Goal: Complete application form

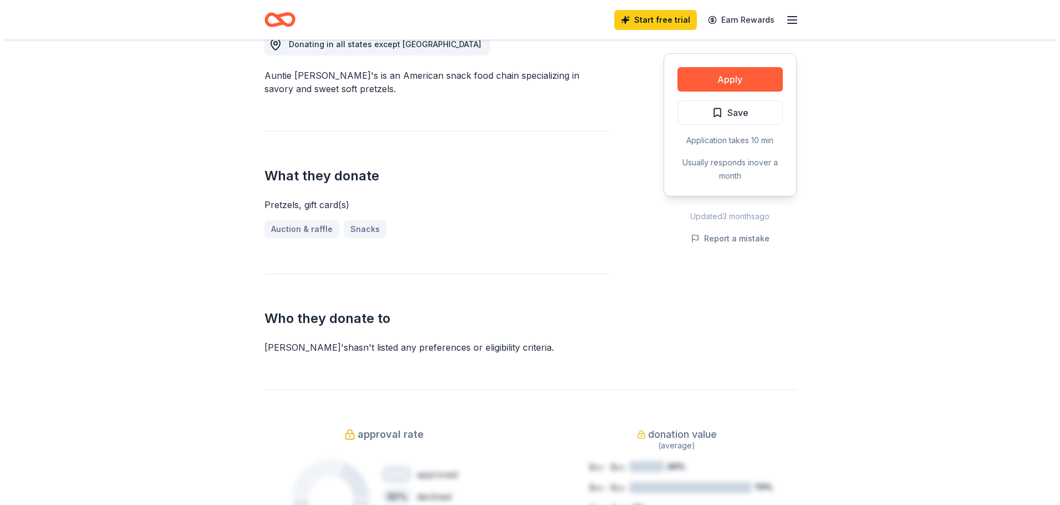
scroll to position [333, 0]
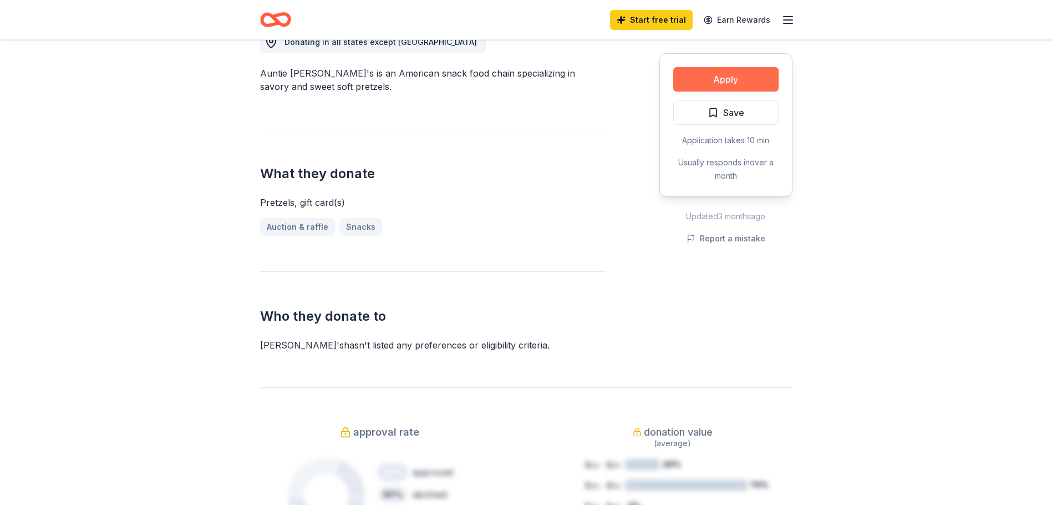
click at [724, 79] on button "Apply" at bounding box center [725, 79] width 105 height 24
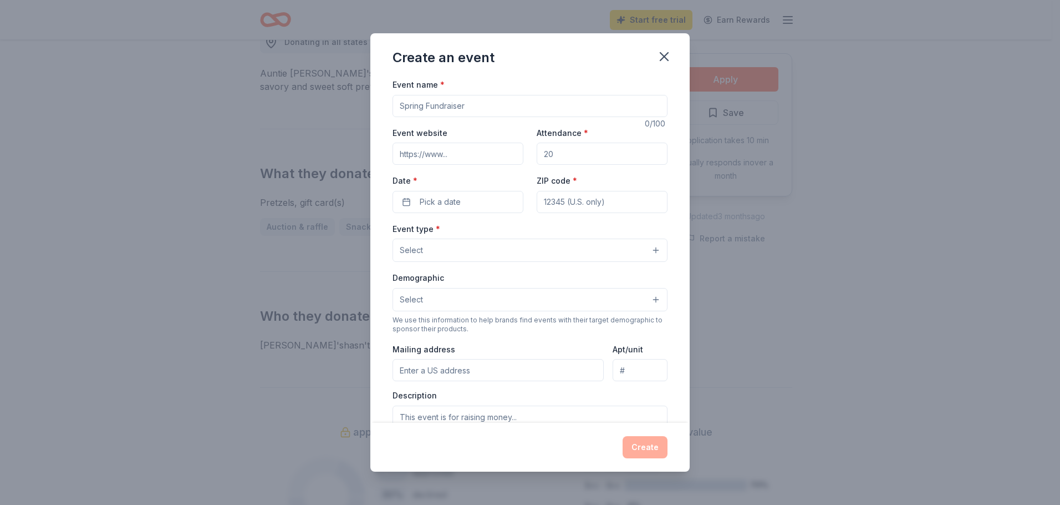
click at [405, 106] on input "Event name *" at bounding box center [530, 106] width 275 height 22
type input "NEF Gala"
click at [405, 155] on input "Event website" at bounding box center [458, 154] width 131 height 22
click at [403, 154] on input "Event website" at bounding box center [458, 154] width 131 height 22
paste input "[URL][DOMAIN_NAME]"
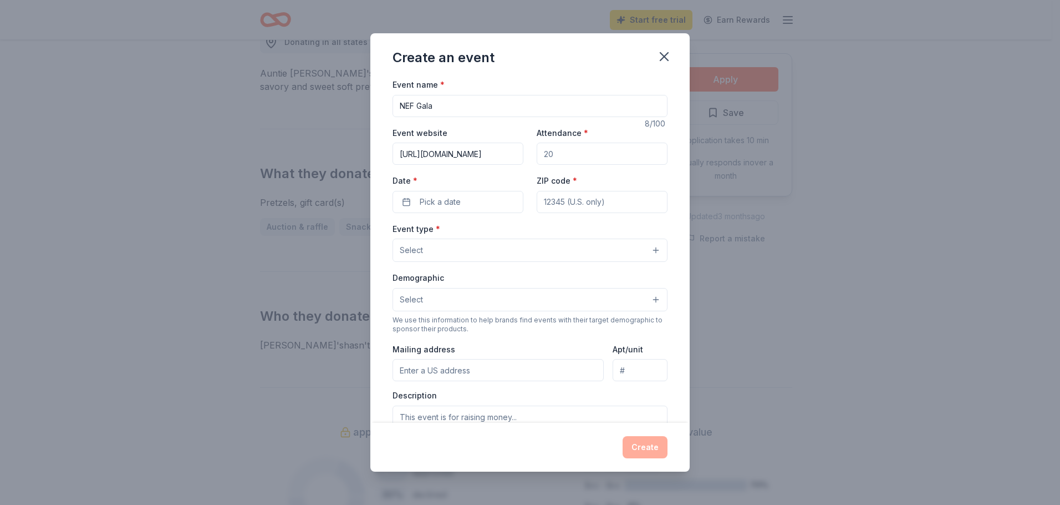
scroll to position [0, 22]
type input "[URL][DOMAIN_NAME]"
click at [553, 156] on input "Attendance *" at bounding box center [602, 154] width 131 height 22
type input "500"
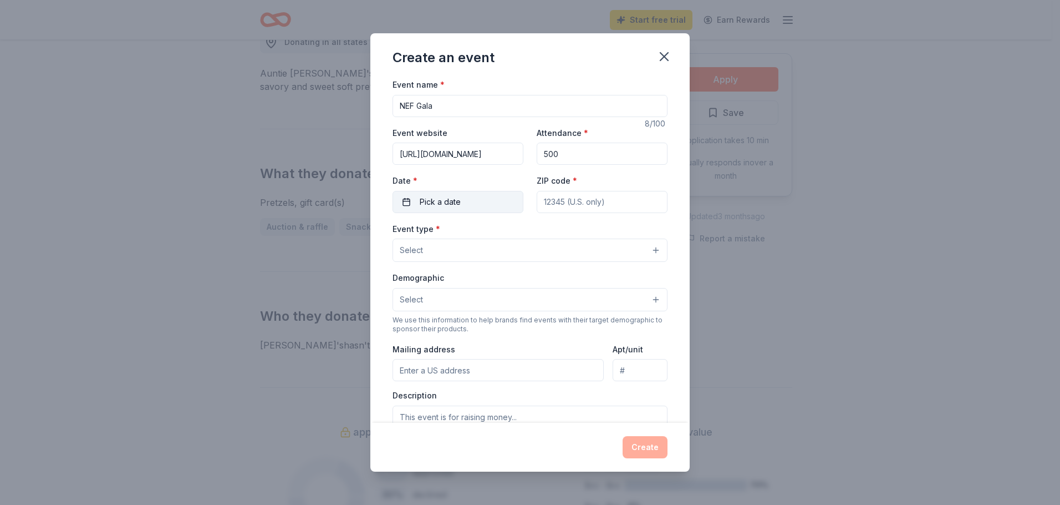
click at [433, 202] on span "Pick a date" at bounding box center [440, 201] width 41 height 13
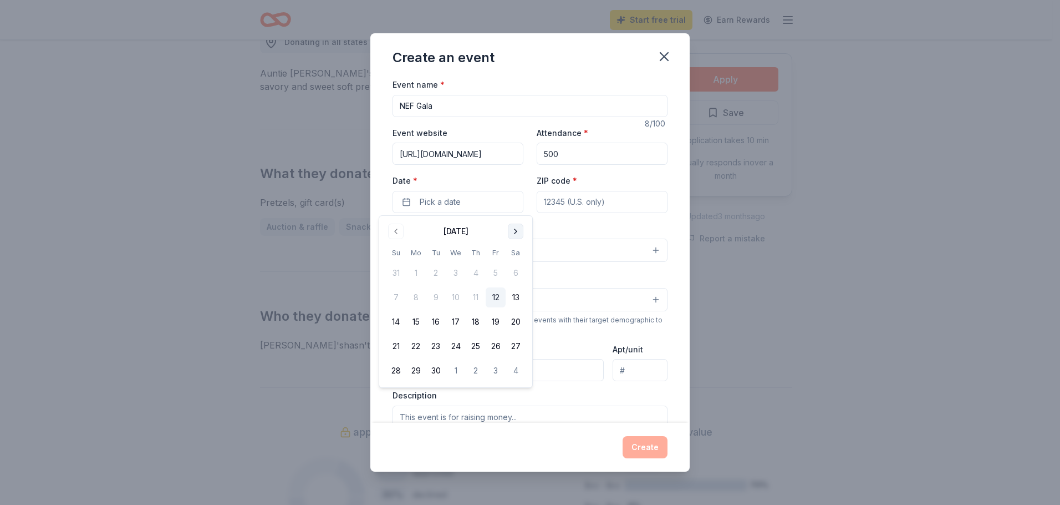
click at [516, 232] on button "Go to next month" at bounding box center [516, 231] width 16 height 16
click at [454, 346] on button "22" at bounding box center [456, 346] width 20 height 20
click at [552, 202] on input "ZIP code *" at bounding box center [602, 202] width 131 height 22
type input "78238"
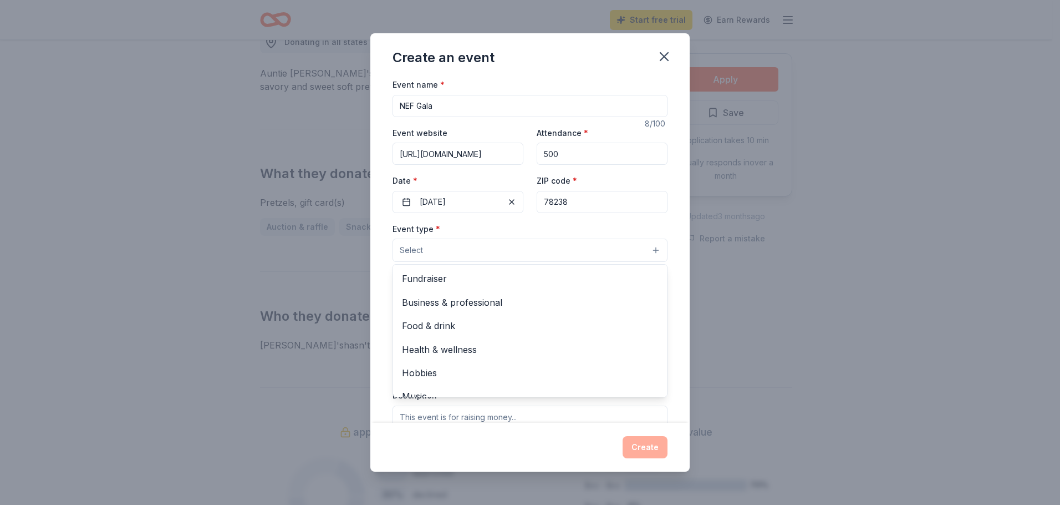
click at [593, 243] on button "Select" at bounding box center [530, 249] width 275 height 23
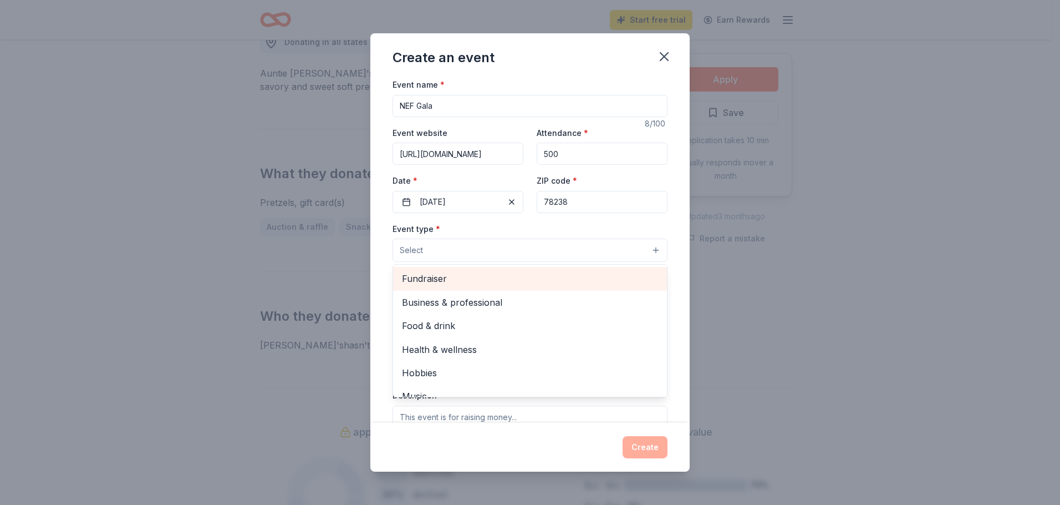
click at [434, 281] on span "Fundraiser" at bounding box center [530, 278] width 256 height 14
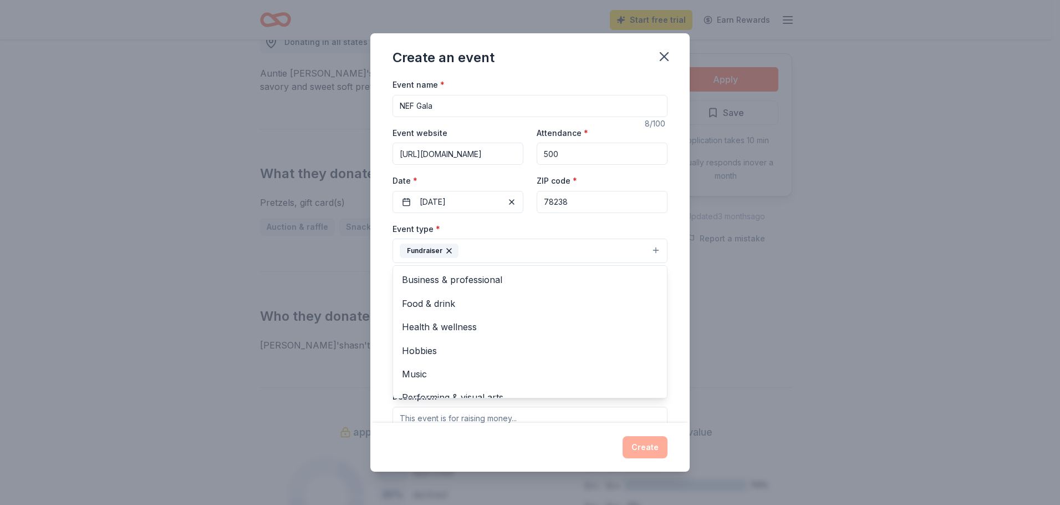
click at [669, 239] on div "Event name * NEF Gala 8 /100 Event website [URL][DOMAIN_NAME] Attendance * 500 …" at bounding box center [529, 250] width 319 height 345
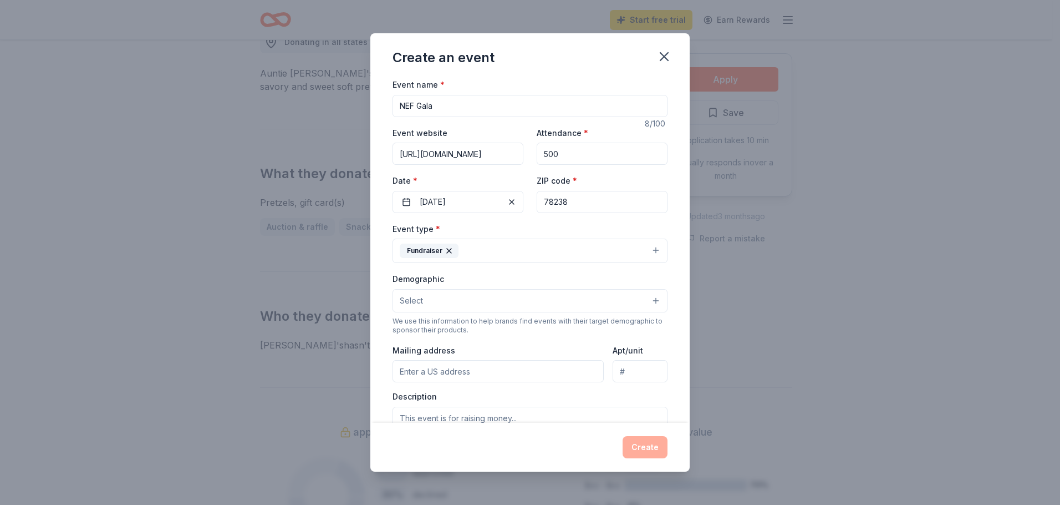
click at [649, 303] on button "Select" at bounding box center [530, 300] width 275 height 23
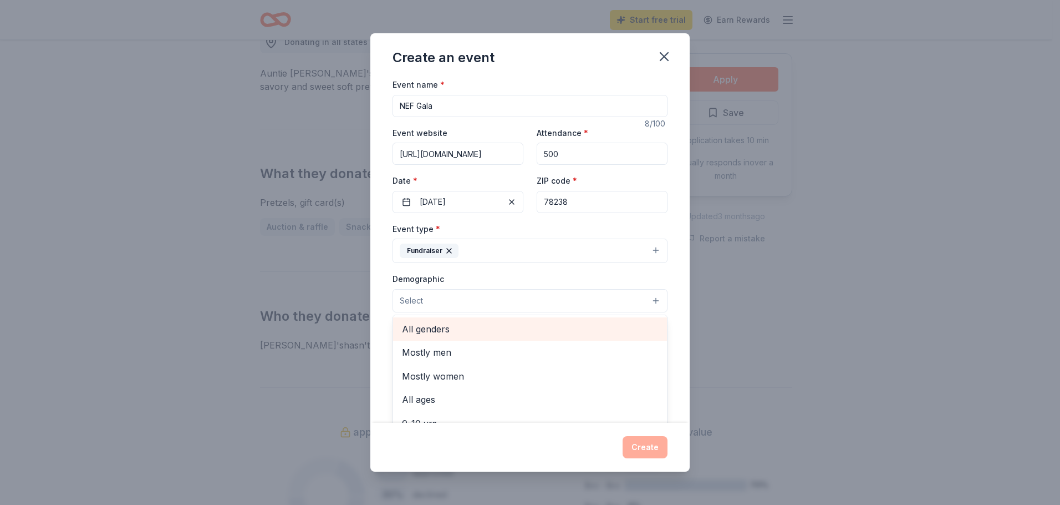
click at [424, 327] on span "All genders" at bounding box center [530, 329] width 256 height 14
click at [672, 315] on div "Event name * NEF Gala 8 /100 Event website [URL][DOMAIN_NAME] Attendance * 500 …" at bounding box center [529, 250] width 319 height 345
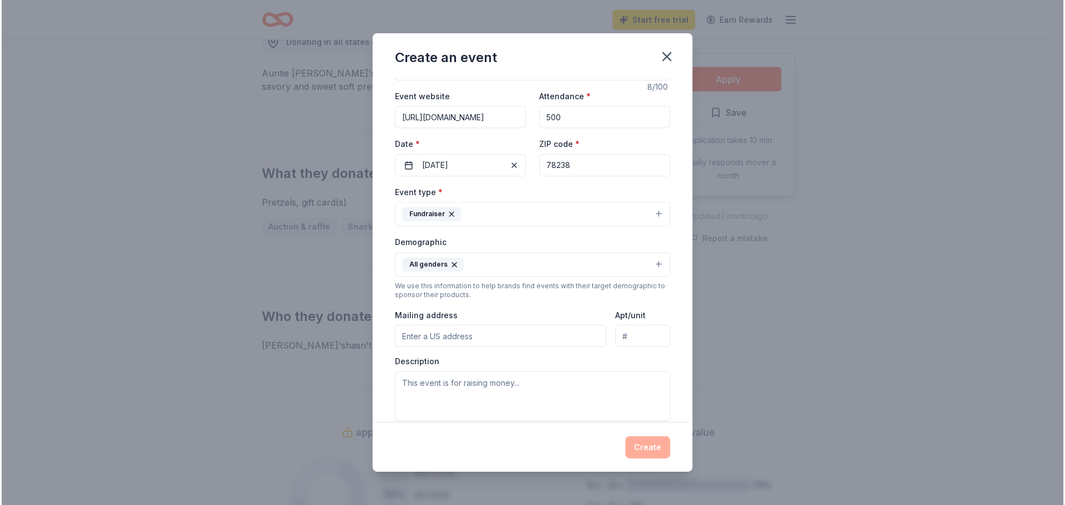
scroll to position [55, 0]
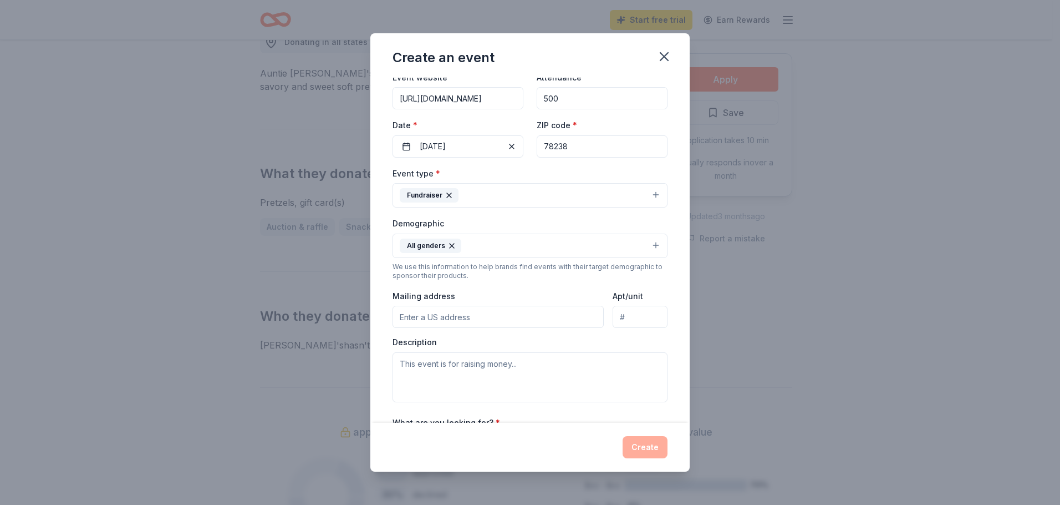
click at [401, 316] on input "Mailing address" at bounding box center [498, 317] width 211 height 22
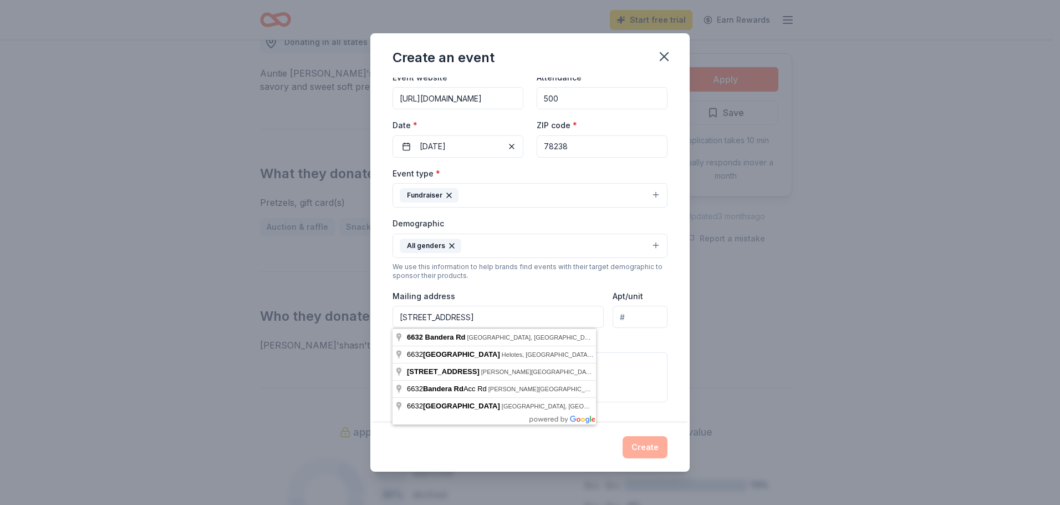
type input "[STREET_ADDRESS]"
click at [627, 344] on div "Description" at bounding box center [530, 369] width 275 height 65
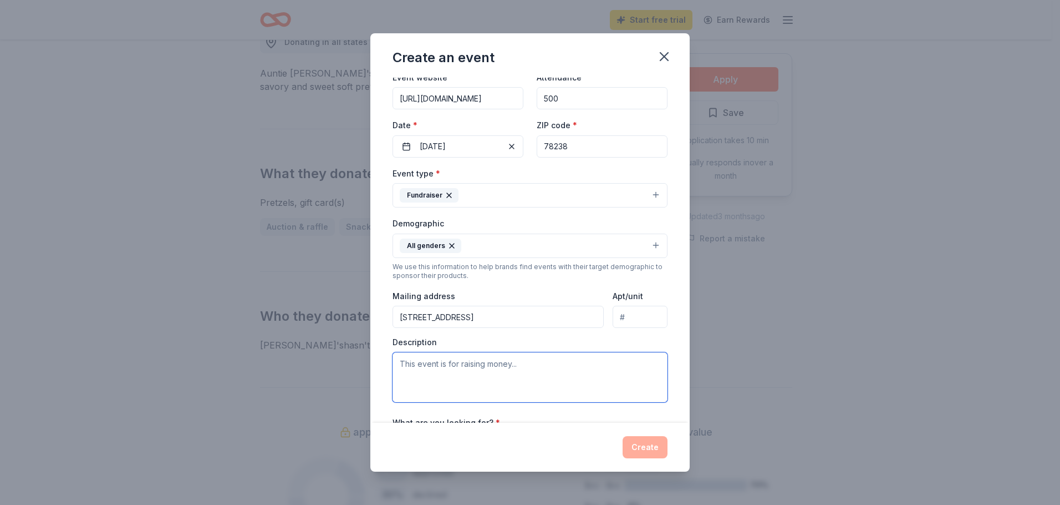
click at [414, 363] on textarea at bounding box center [530, 377] width 275 height 50
click at [411, 369] on textarea at bounding box center [532, 377] width 275 height 50
paste textarea "The gala is more than a celebration, it's a party with a purpose. One of the mo…"
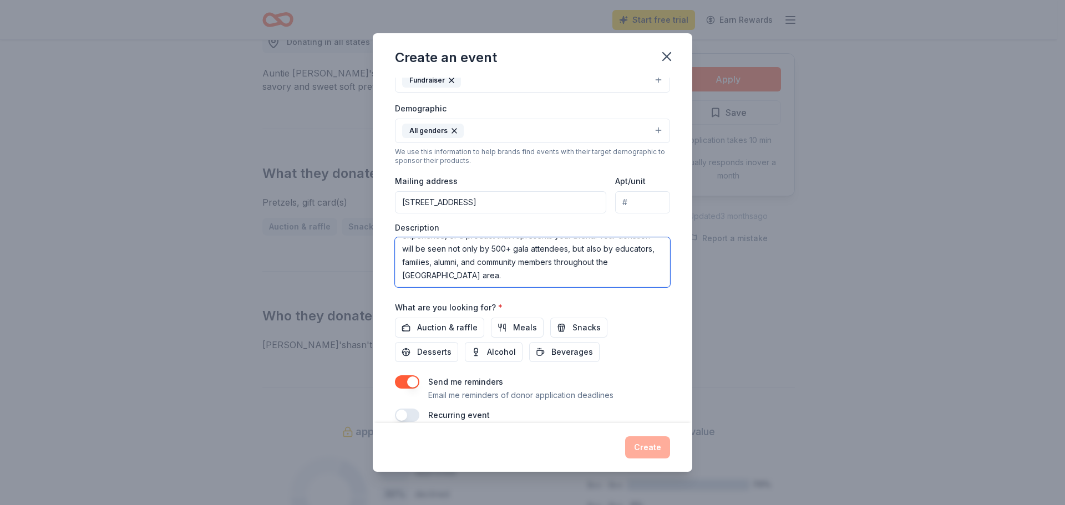
scroll to position [187, 0]
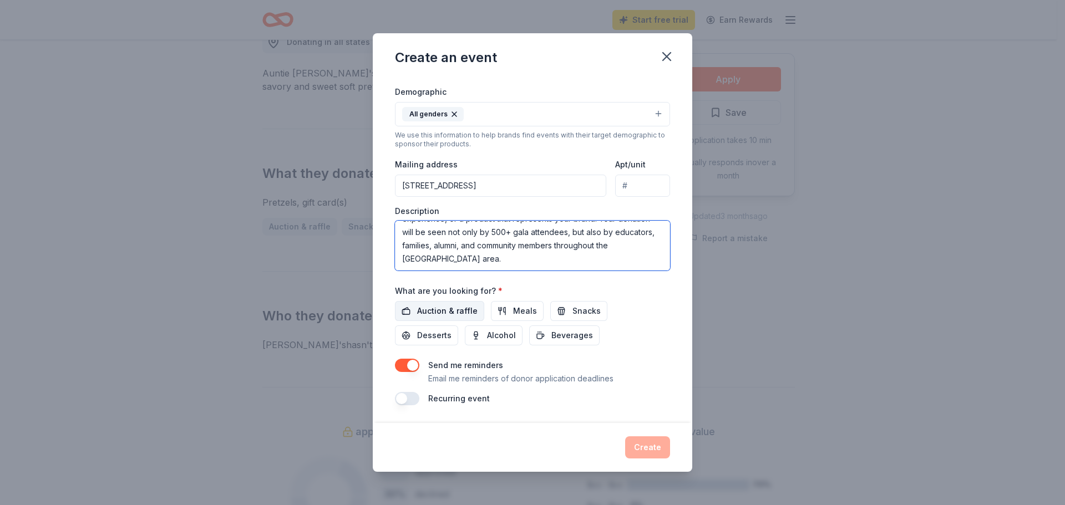
type textarea "The gala is more than a celebration, it's a party with a purpose. One of the mo…"
click at [455, 312] on span "Auction & raffle" at bounding box center [447, 310] width 60 height 13
click at [627, 187] on input "Apt/unit" at bounding box center [642, 186] width 55 height 22
click at [619, 184] on input "Apt/unit" at bounding box center [642, 186] width 55 height 22
type input "Bldg A"
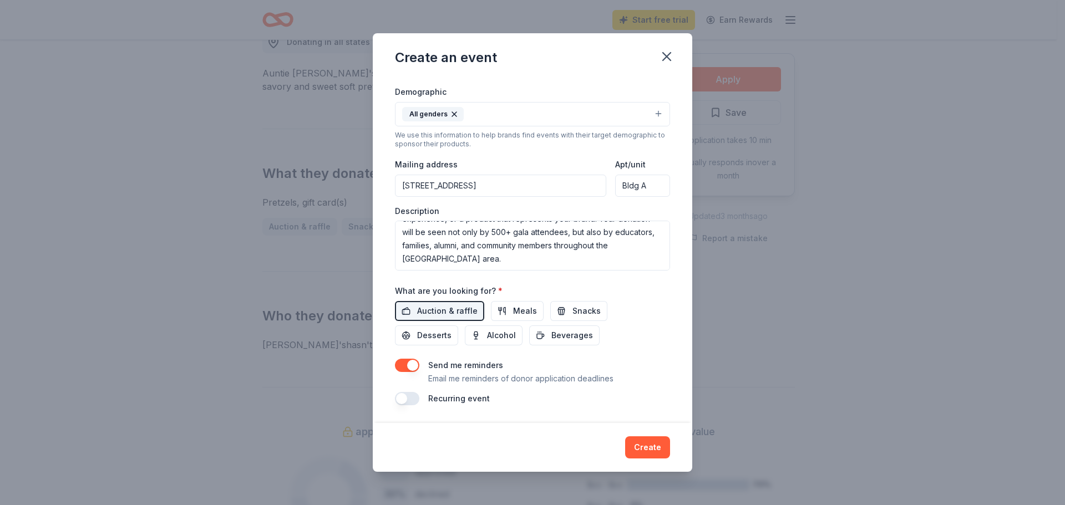
click at [477, 188] on input "[STREET_ADDRESS]" at bounding box center [500, 186] width 211 height 22
type input "[STREET_ADDRESS]"
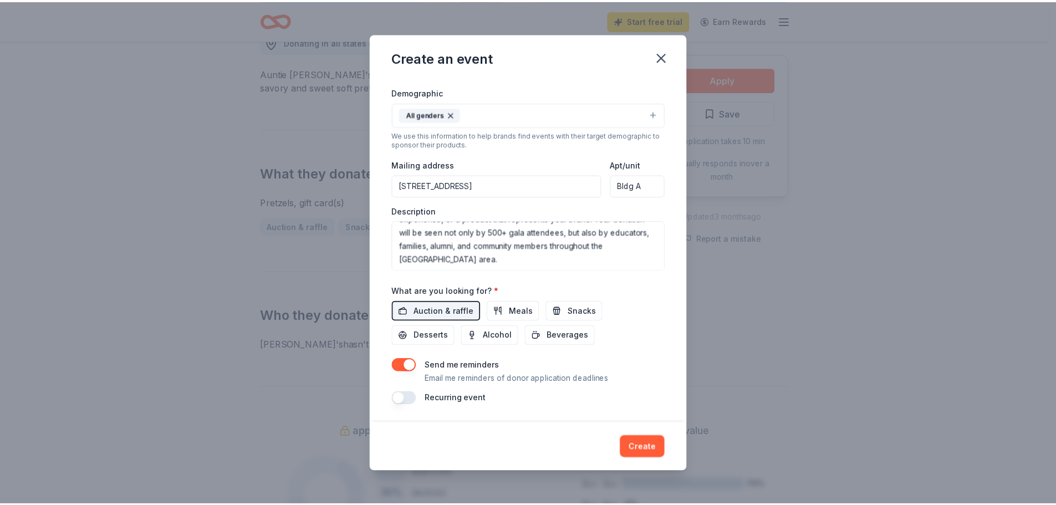
scroll to position [120, 0]
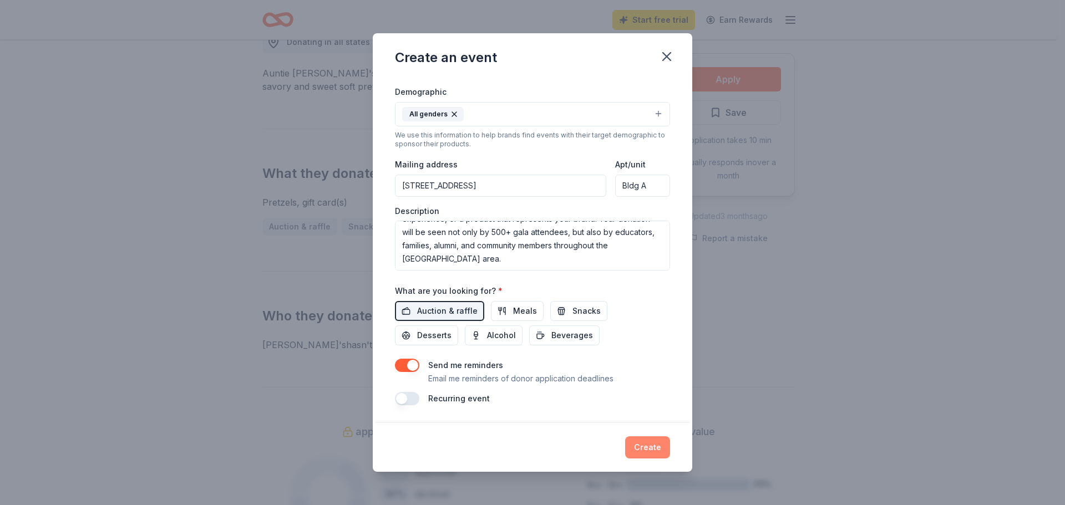
click at [647, 446] on button "Create" at bounding box center [647, 447] width 45 height 22
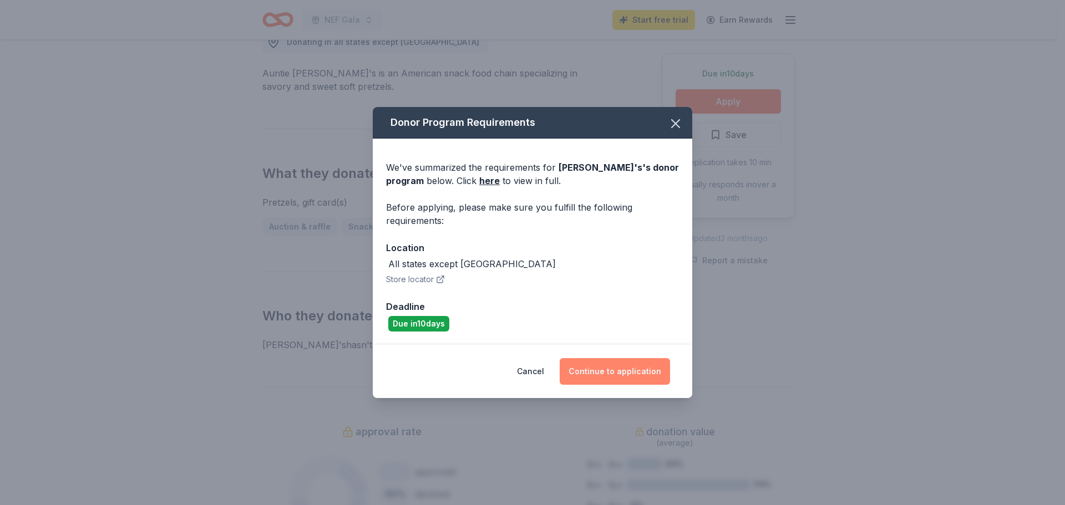
click at [639, 375] on button "Continue to application" at bounding box center [615, 371] width 110 height 27
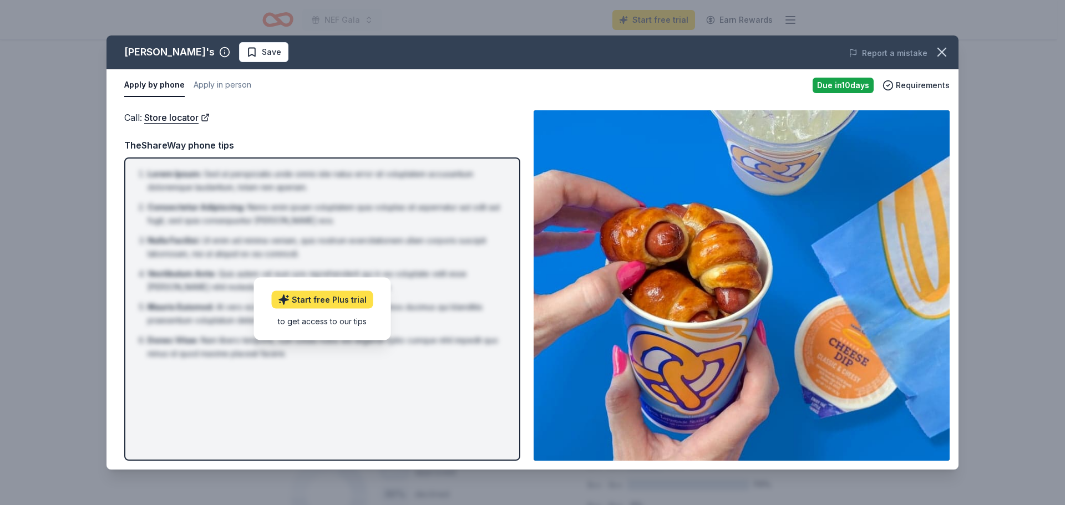
click at [337, 299] on link "Start free Plus trial" at bounding box center [322, 300] width 101 height 18
click at [363, 299] on link "Start free Plus trial" at bounding box center [322, 300] width 101 height 18
click at [171, 117] on link "Store locator" at bounding box center [176, 117] width 65 height 14
click at [853, 88] on div "Due [DATE]" at bounding box center [842, 86] width 61 height 16
click at [946, 49] on icon "button" at bounding box center [942, 52] width 16 height 16
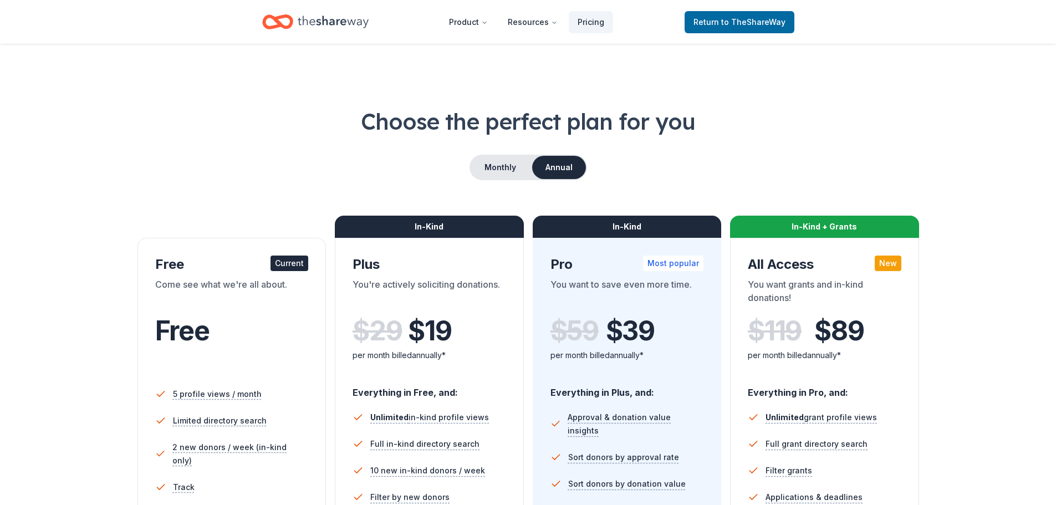
click at [298, 265] on div "Current" at bounding box center [290, 264] width 38 height 16
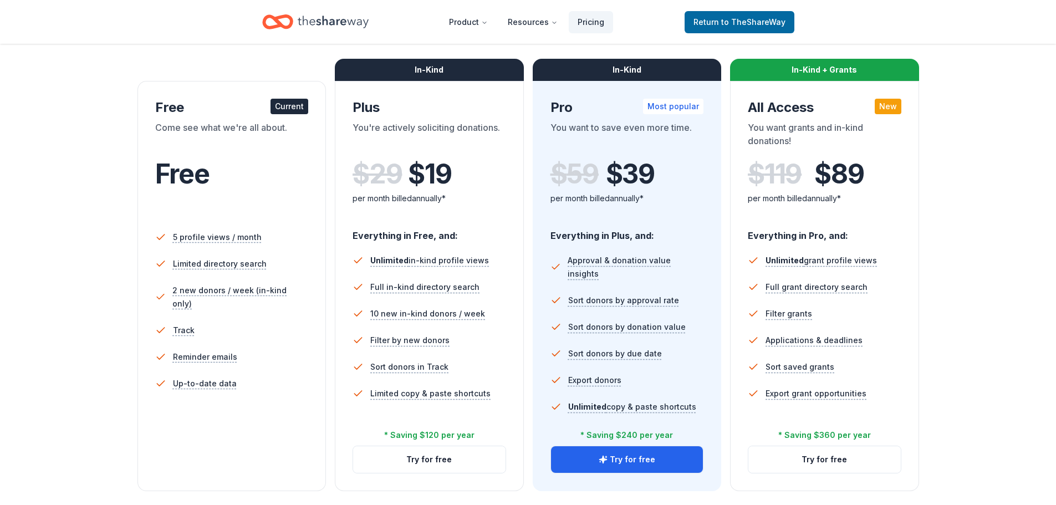
scroll to position [166, 0]
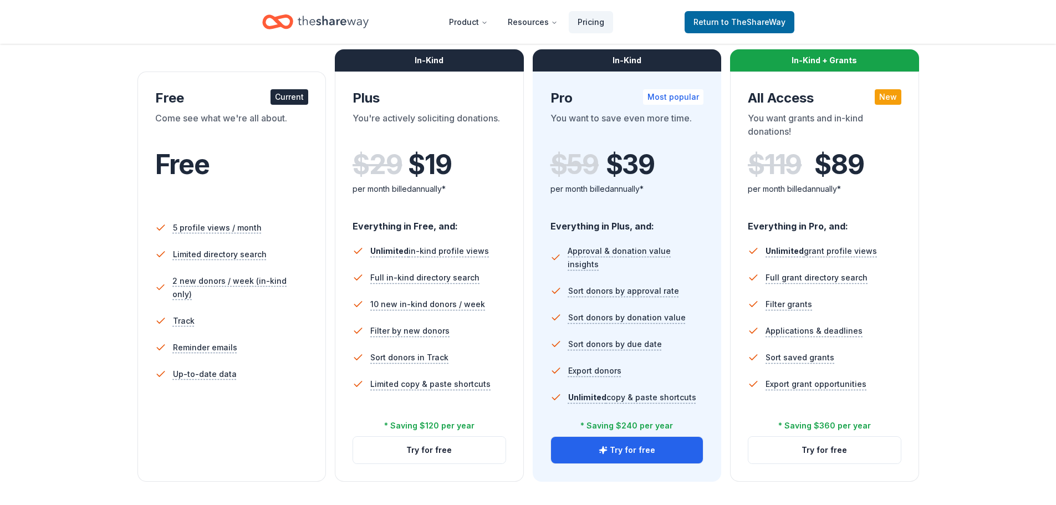
click at [294, 101] on div "Current" at bounding box center [290, 97] width 38 height 16
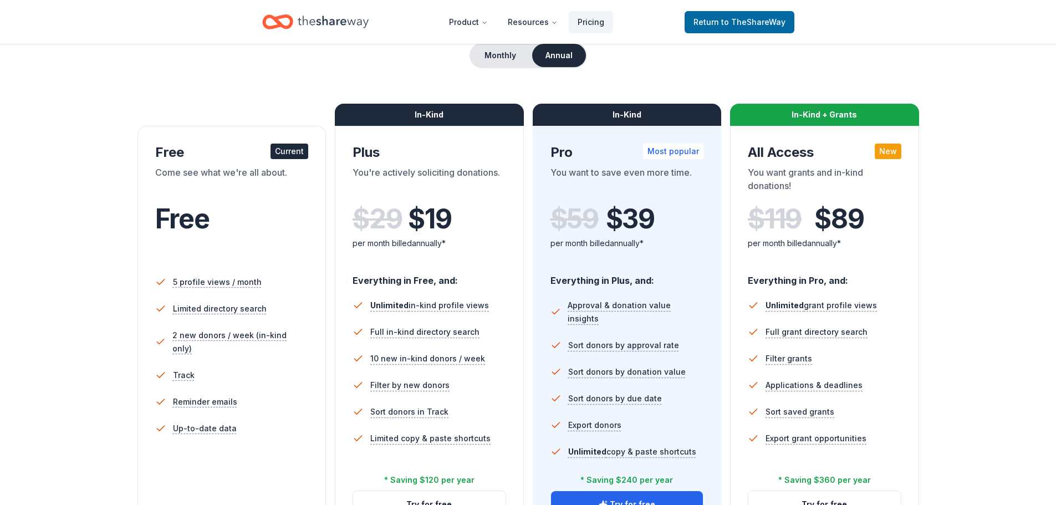
scroll to position [111, 0]
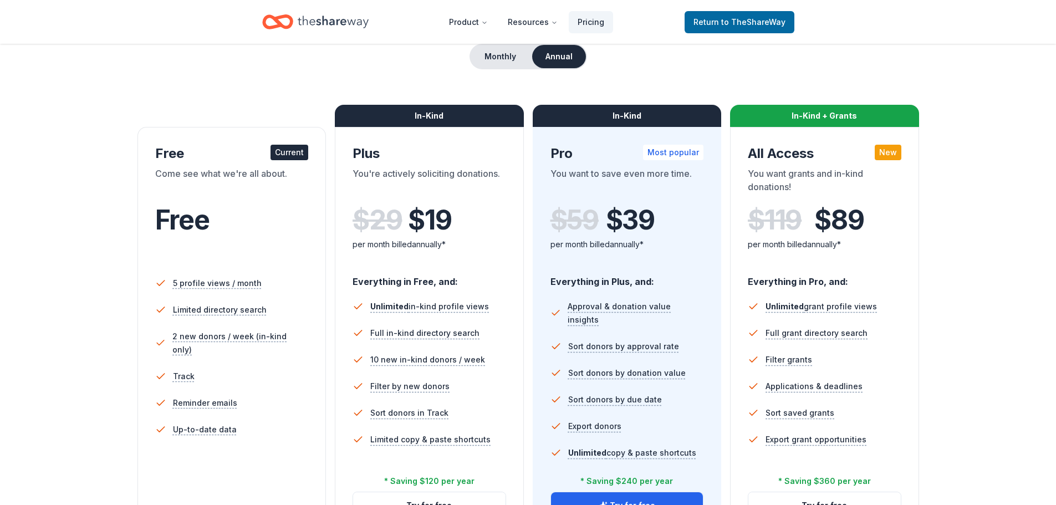
click at [296, 151] on div "Current" at bounding box center [290, 153] width 38 height 16
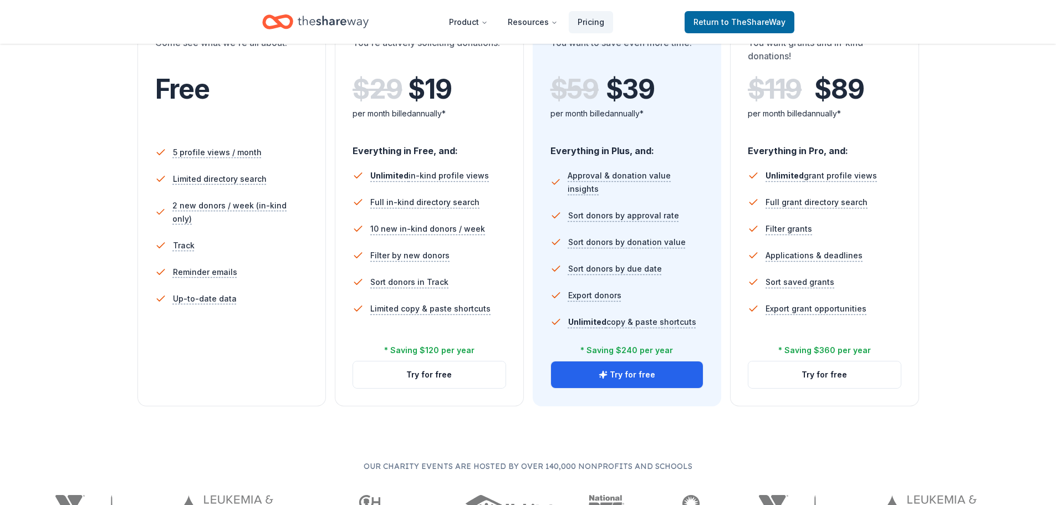
scroll to position [0, 0]
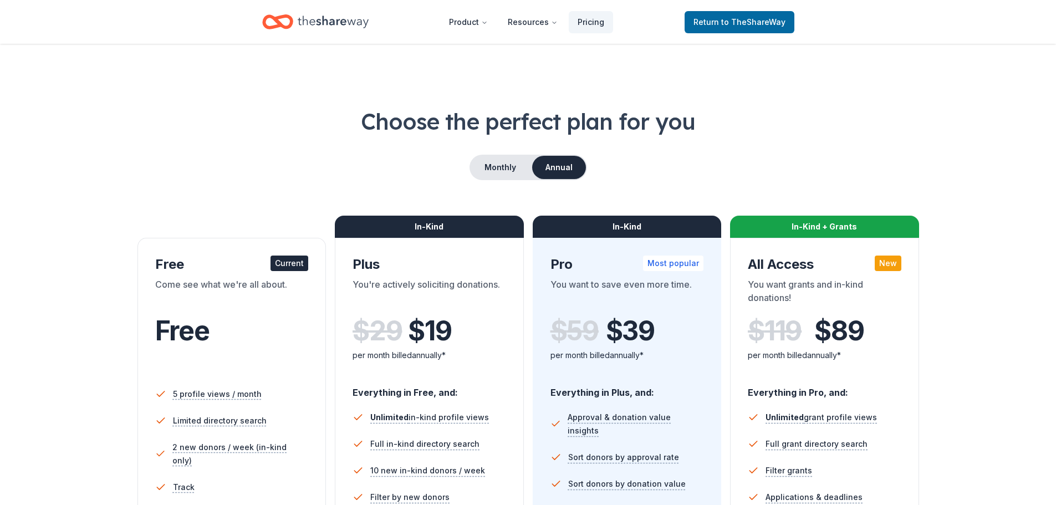
click at [560, 169] on button "Annual" at bounding box center [559, 167] width 54 height 23
click at [171, 265] on div "Free Current" at bounding box center [232, 265] width 154 height 18
click at [180, 332] on span "Free" at bounding box center [182, 330] width 54 height 33
click at [561, 166] on button "Annual" at bounding box center [559, 167] width 54 height 23
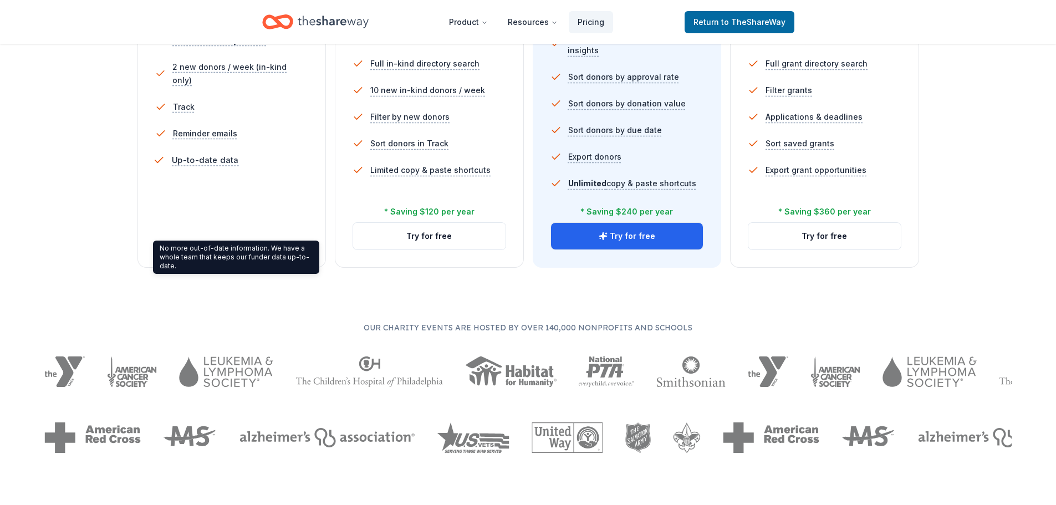
scroll to position [388, 0]
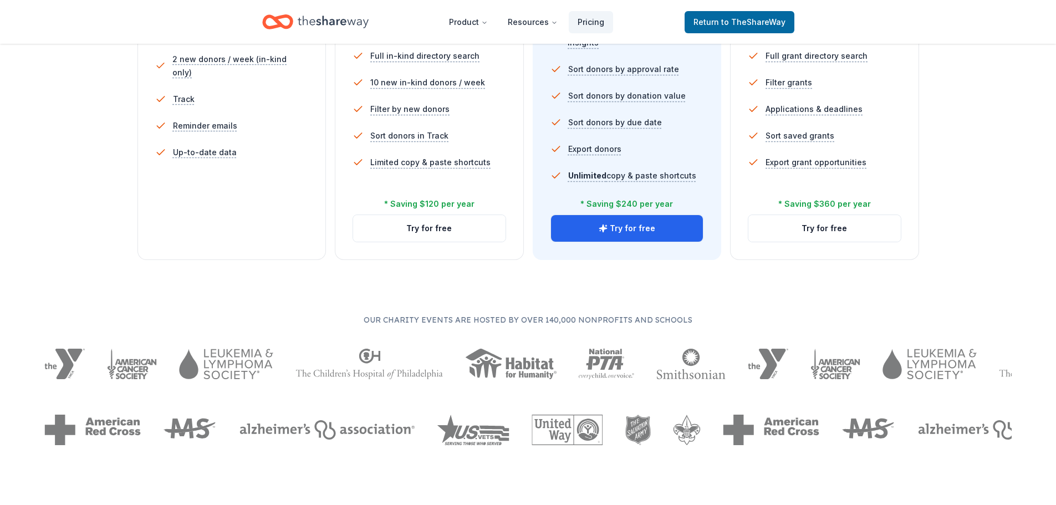
click at [205, 162] on div "5 profile views / month Limited directory search 2 new donors / week (in-kind o…" at bounding box center [232, 99] width 154 height 222
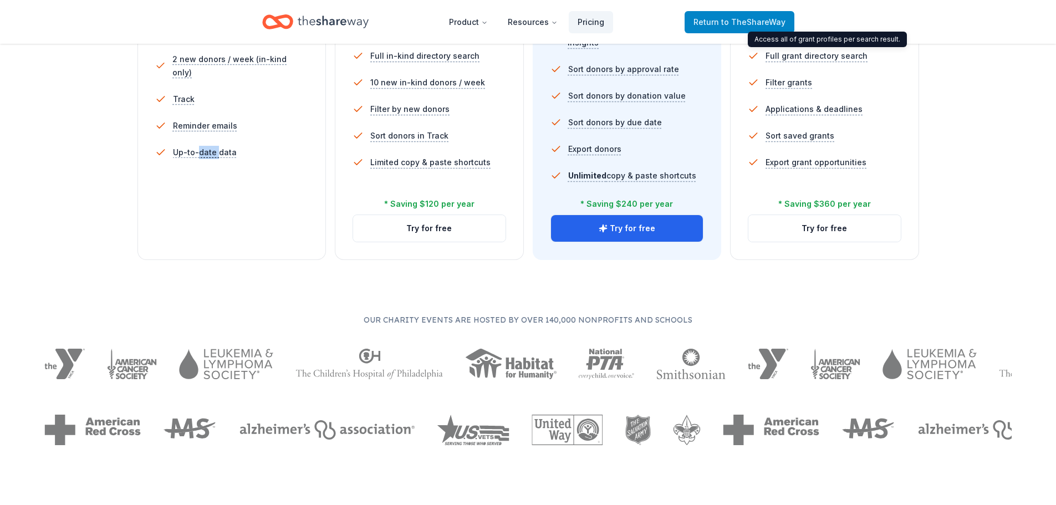
click at [759, 21] on span "to TheShareWay" at bounding box center [753, 21] width 64 height 9
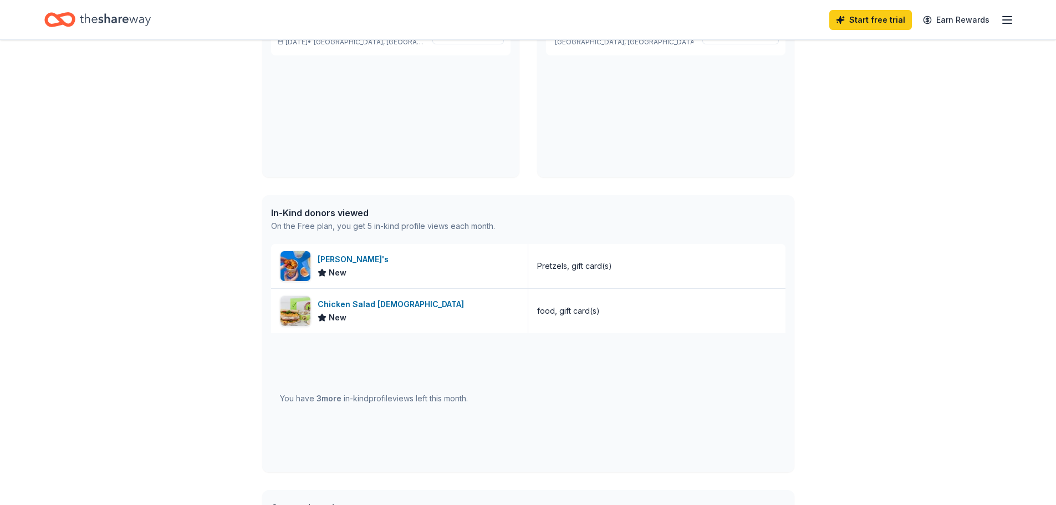
scroll to position [166, 0]
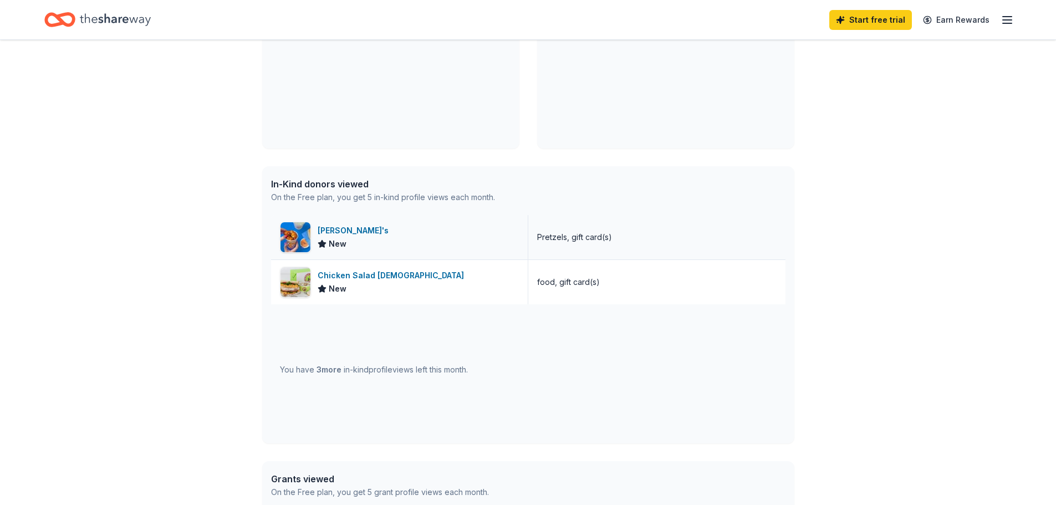
click at [355, 246] on div "New" at bounding box center [355, 243] width 75 height 13
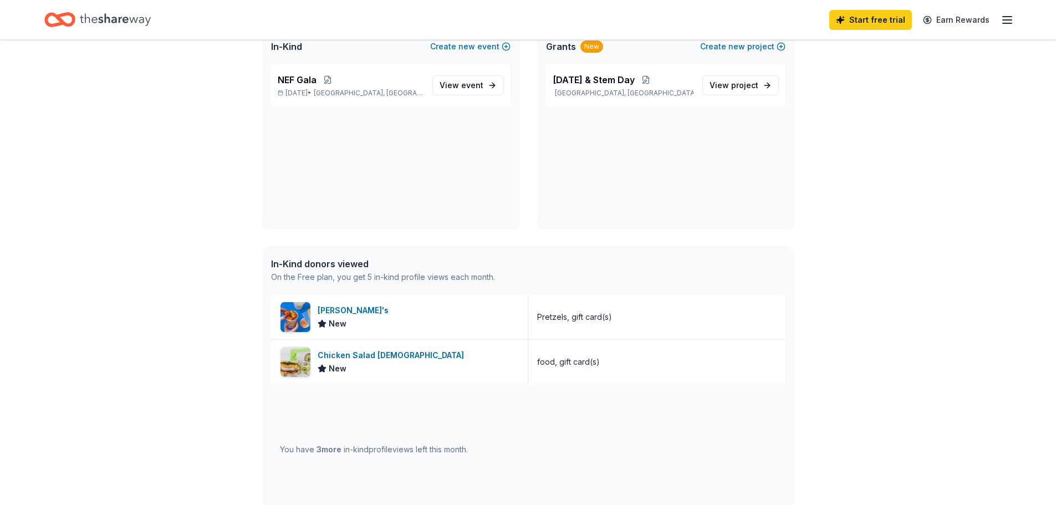
scroll to position [0, 0]
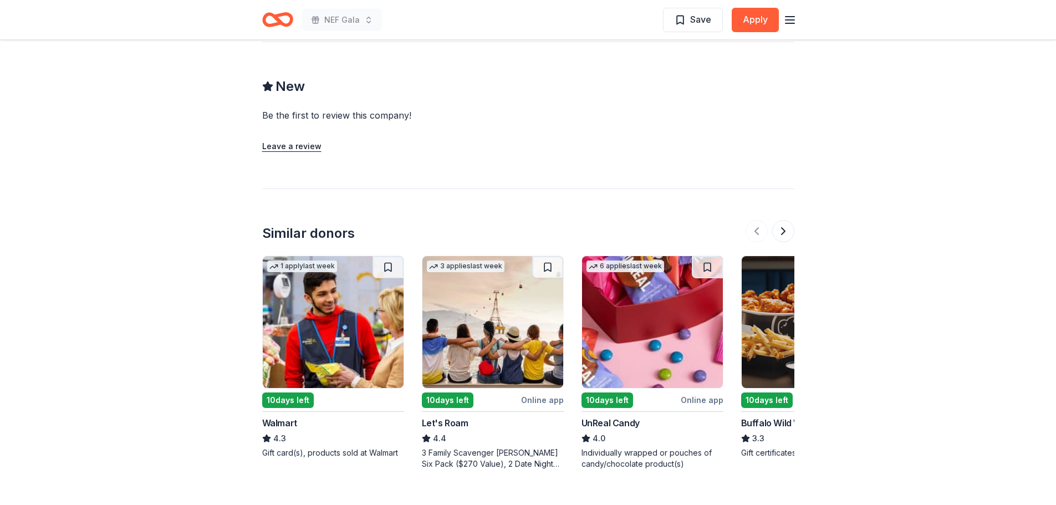
scroll to position [943, 0]
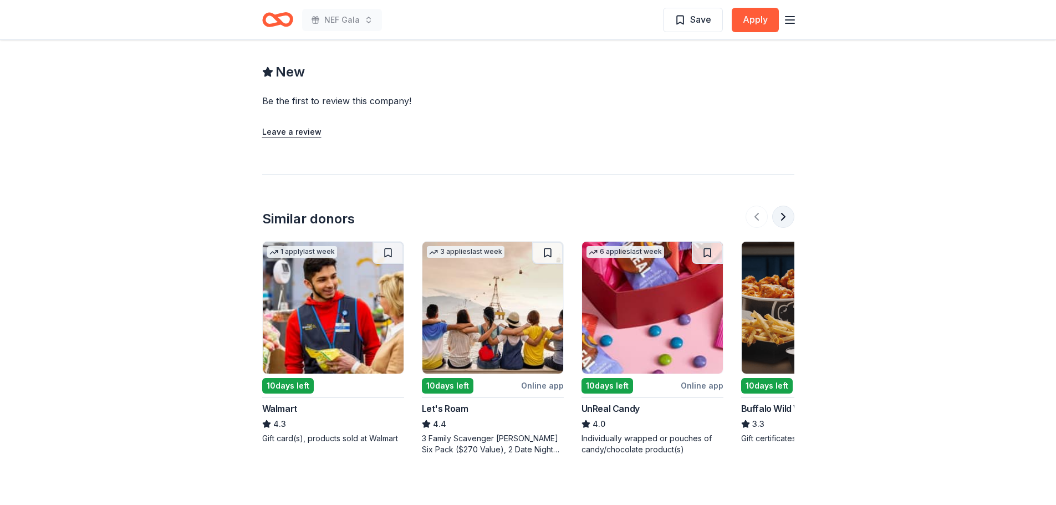
click at [781, 221] on button at bounding box center [783, 217] width 22 height 22
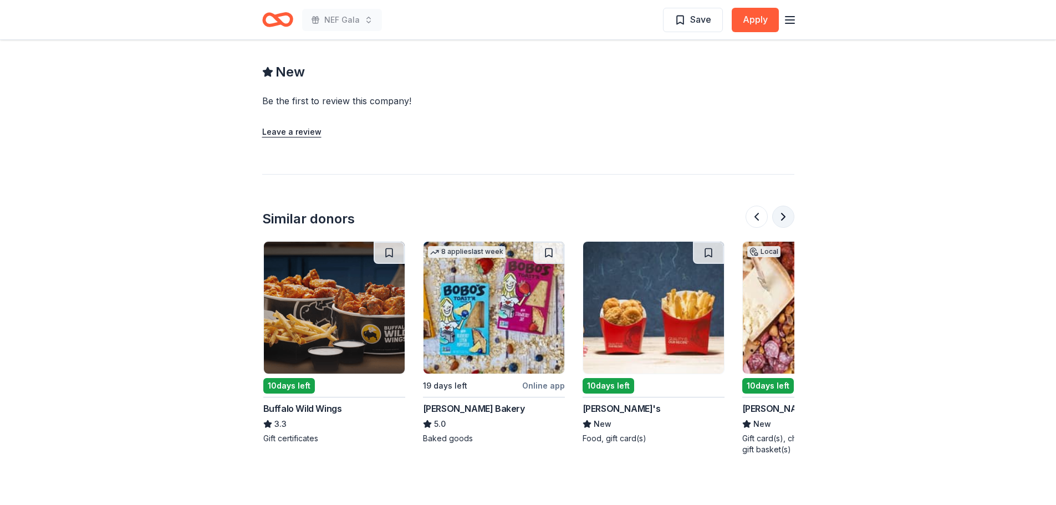
scroll to position [0, 479]
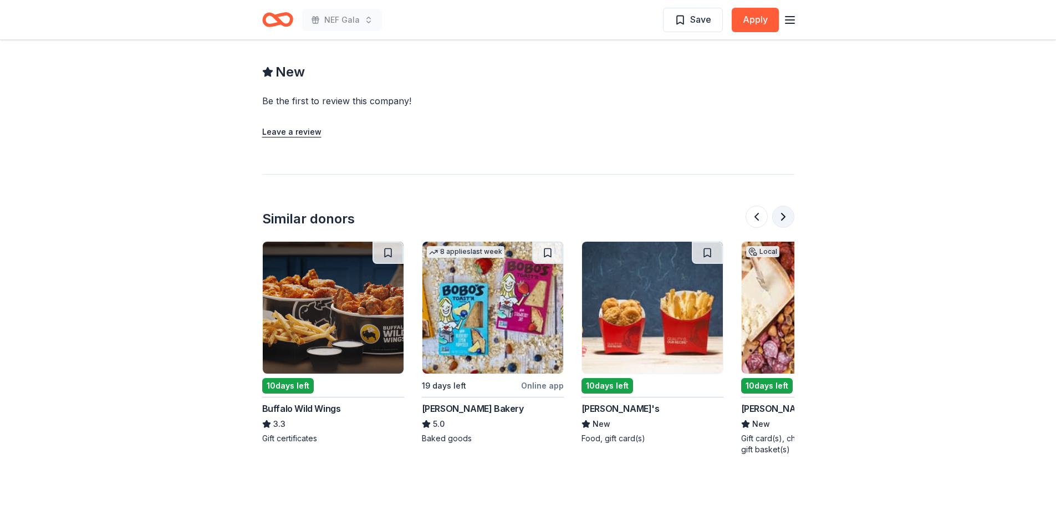
click at [782, 220] on button at bounding box center [783, 217] width 22 height 22
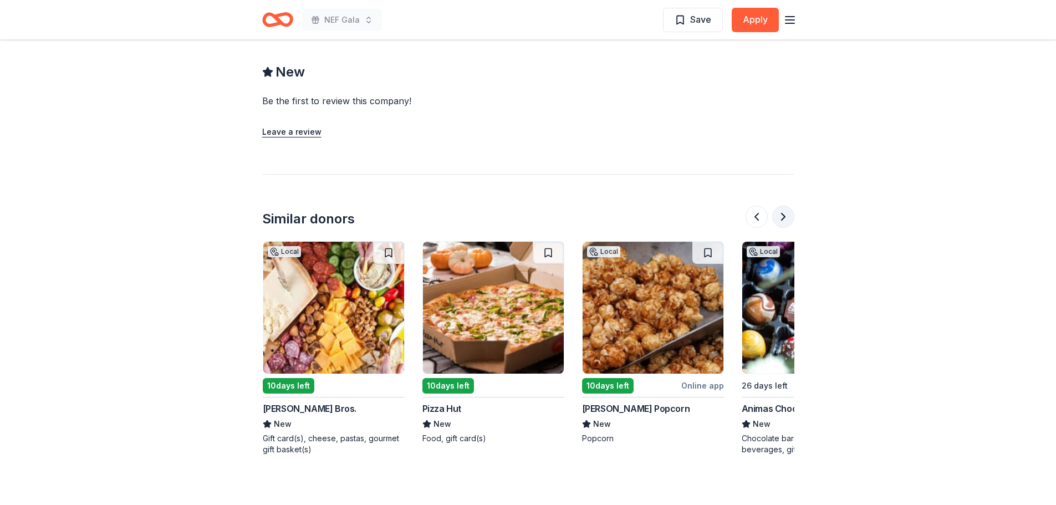
scroll to position [0, 958]
click at [782, 220] on button at bounding box center [783, 217] width 22 height 22
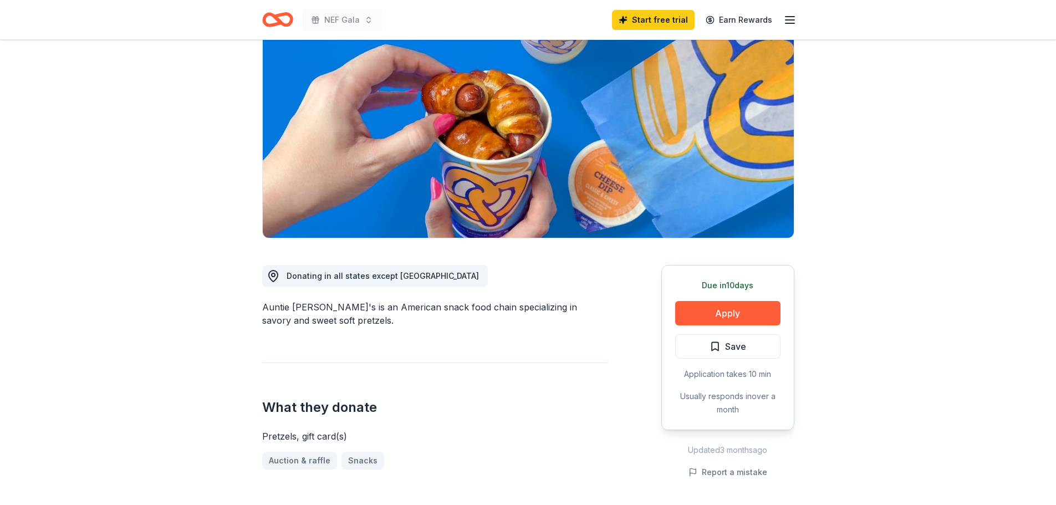
scroll to position [0, 0]
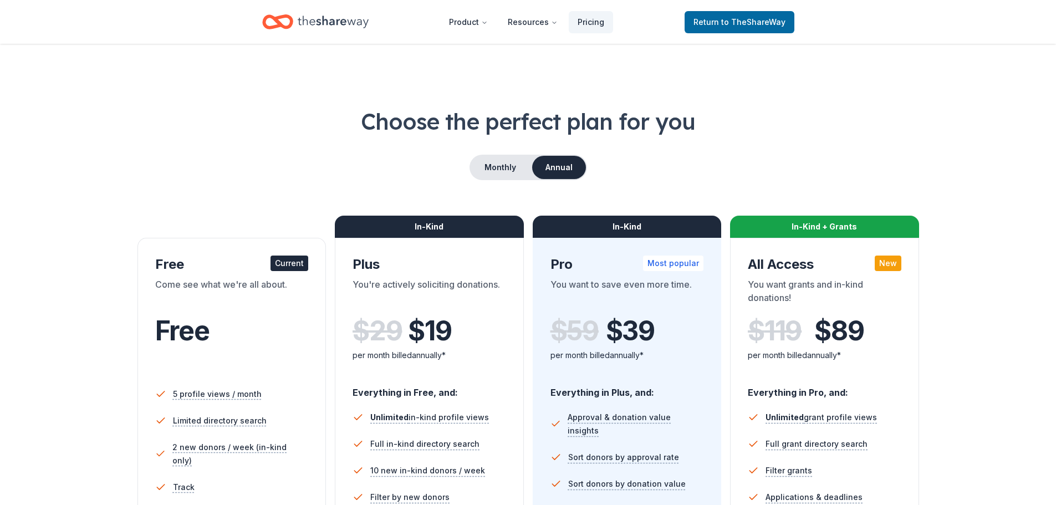
click at [287, 262] on div "Current" at bounding box center [290, 264] width 38 height 16
